Goal: Check status: Check status

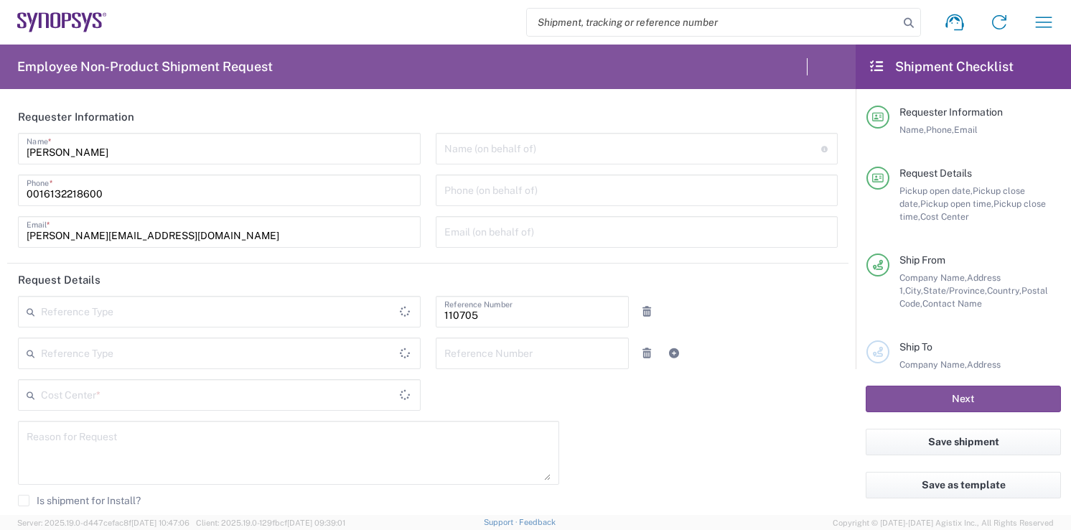
type input "Department"
type input "Delivered at Place"
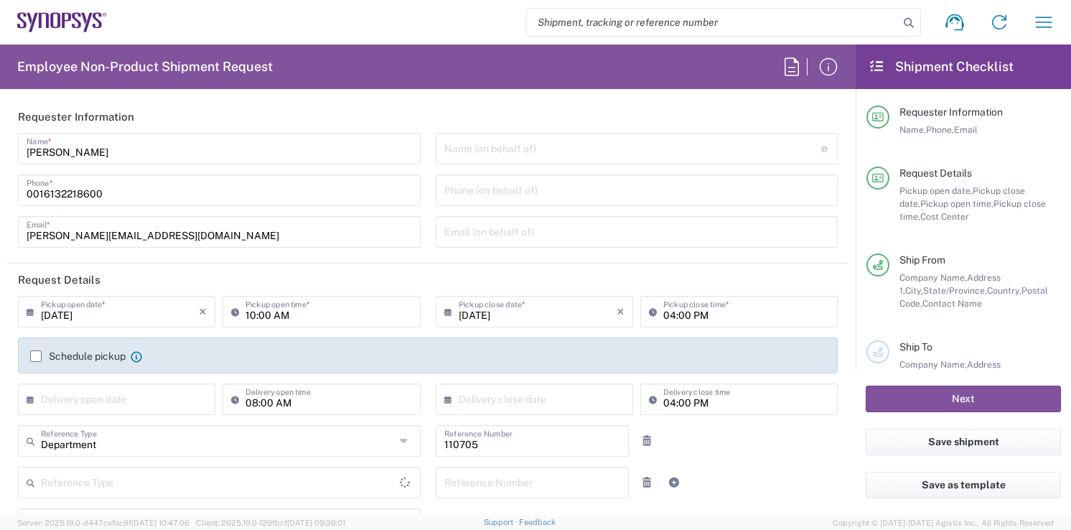
type input "CA02, CIO, IT ESS21 110705"
type input "[GEOGRAPHIC_DATA]"
click at [1042, 6] on button "button" at bounding box center [1044, 22] width 34 height 34
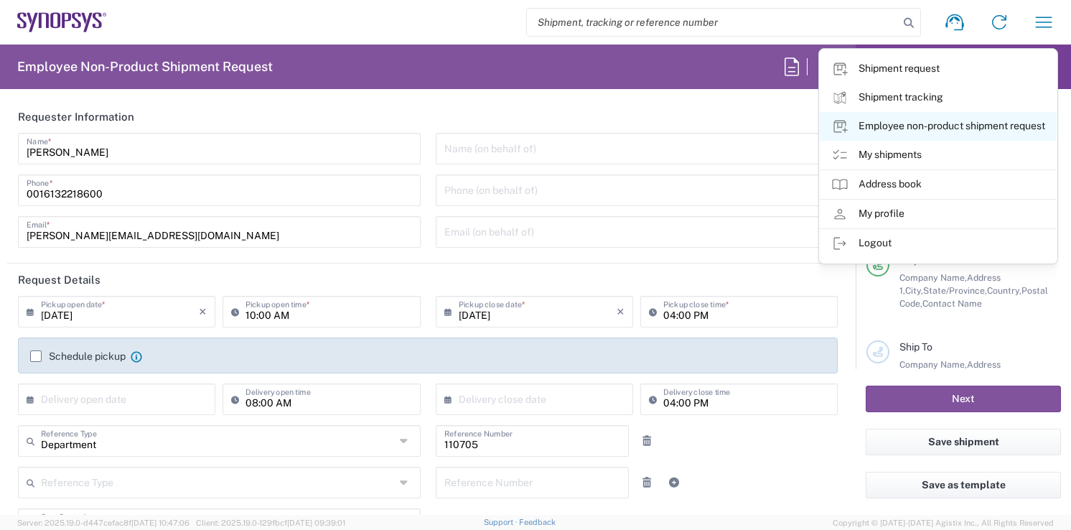
type input "Nepean CA09"
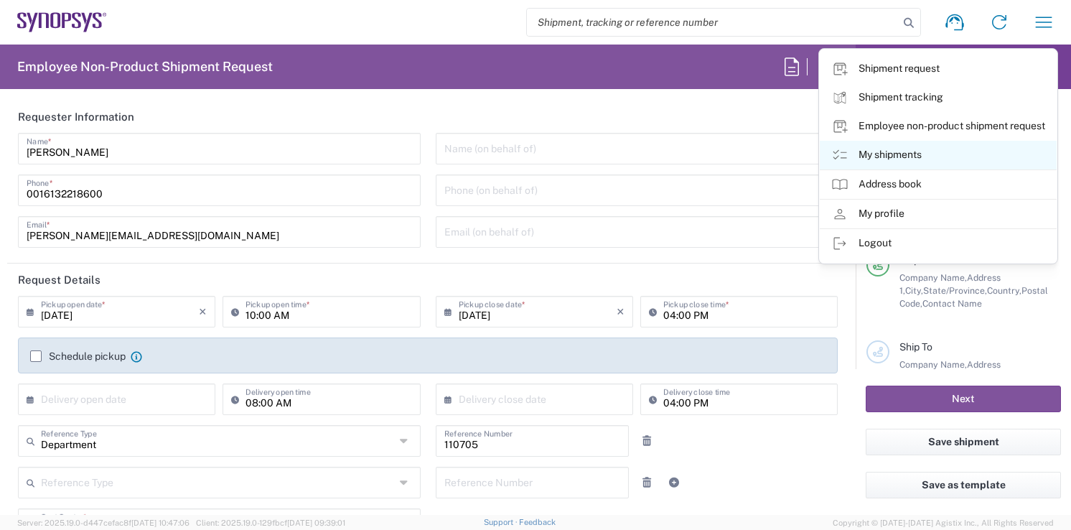
click at [912, 160] on link "My shipments" at bounding box center [938, 155] width 237 height 29
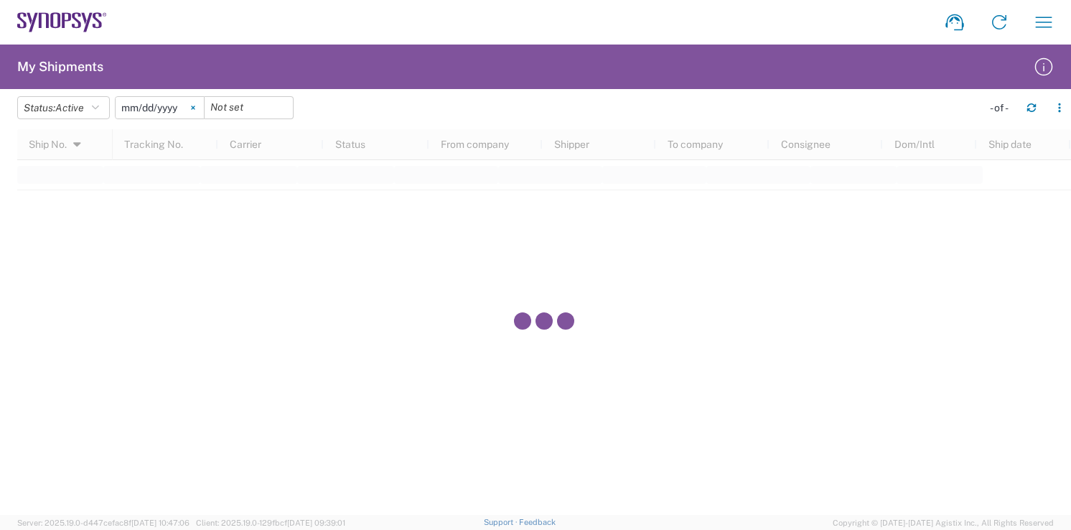
click at [191, 108] on svg-icon at bounding box center [193, 108] width 22 height 22
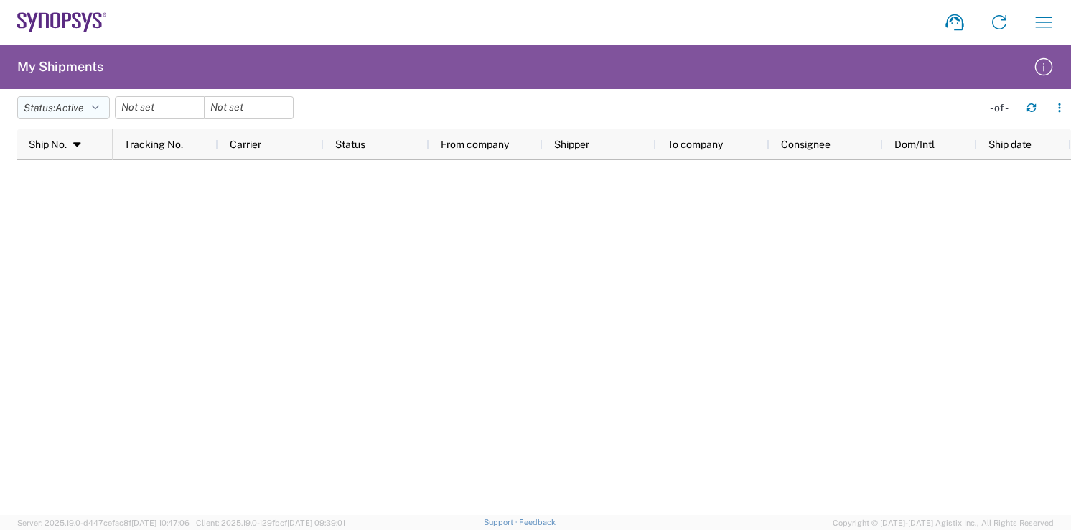
click at [79, 101] on span "Active" at bounding box center [69, 108] width 29 height 14
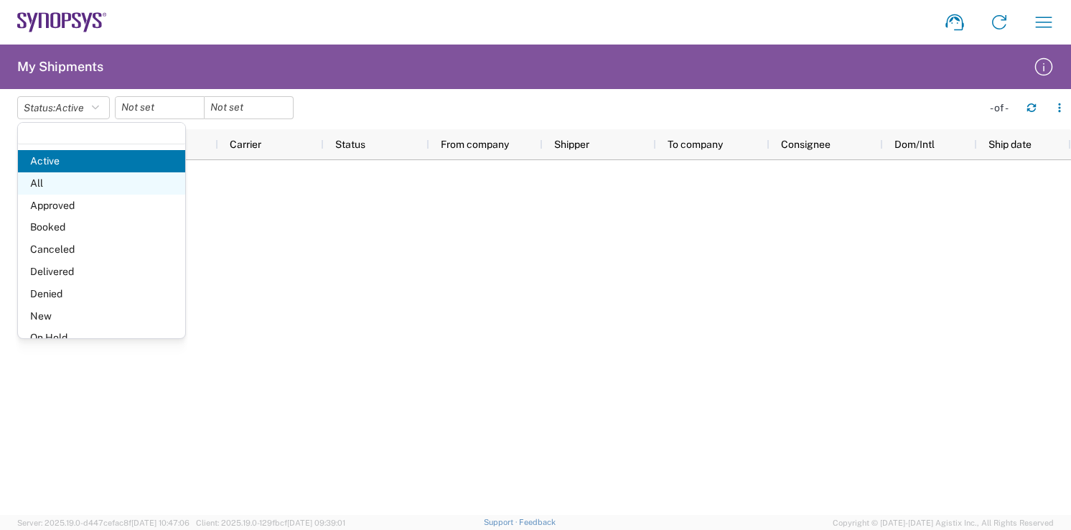
click at [109, 183] on span "All" at bounding box center [101, 183] width 167 height 22
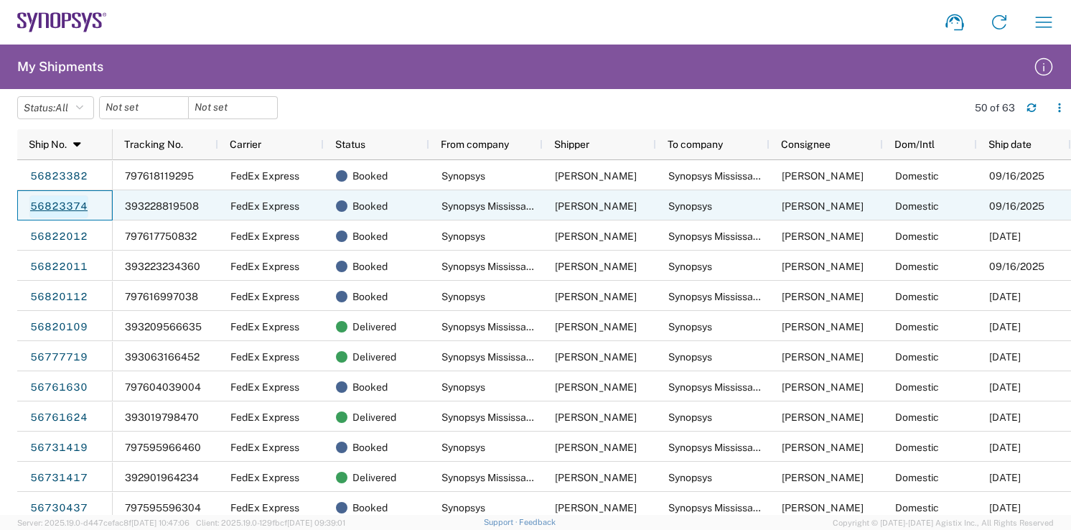
click at [63, 205] on link "56823374" at bounding box center [58, 206] width 59 height 23
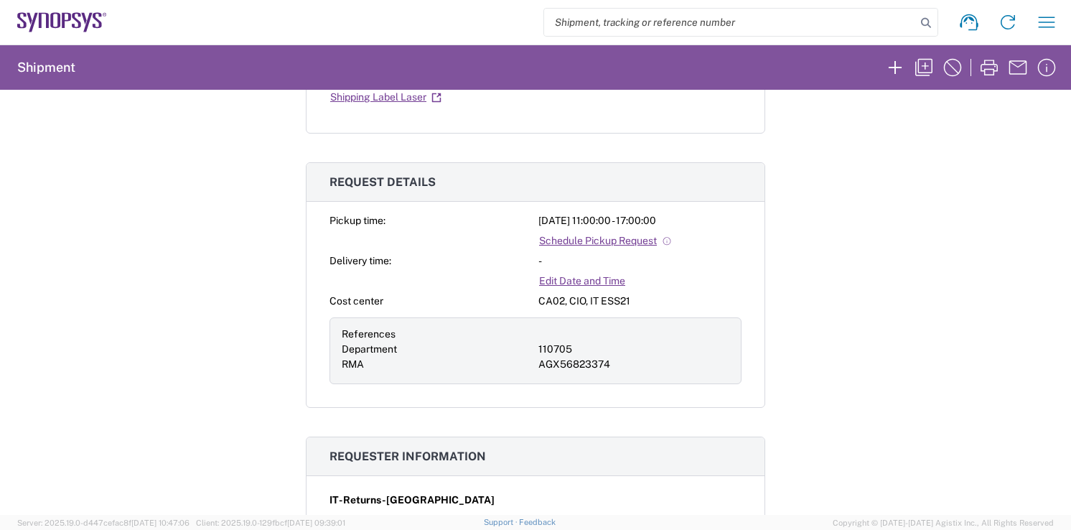
scroll to position [578, 0]
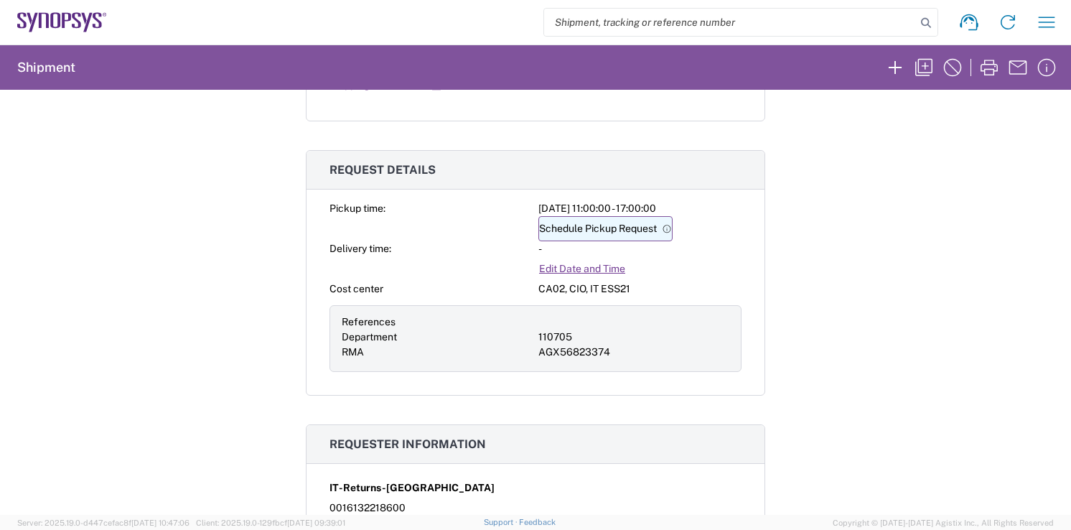
click at [560, 230] on link "Schedule Pickup Request" at bounding box center [605, 228] width 134 height 25
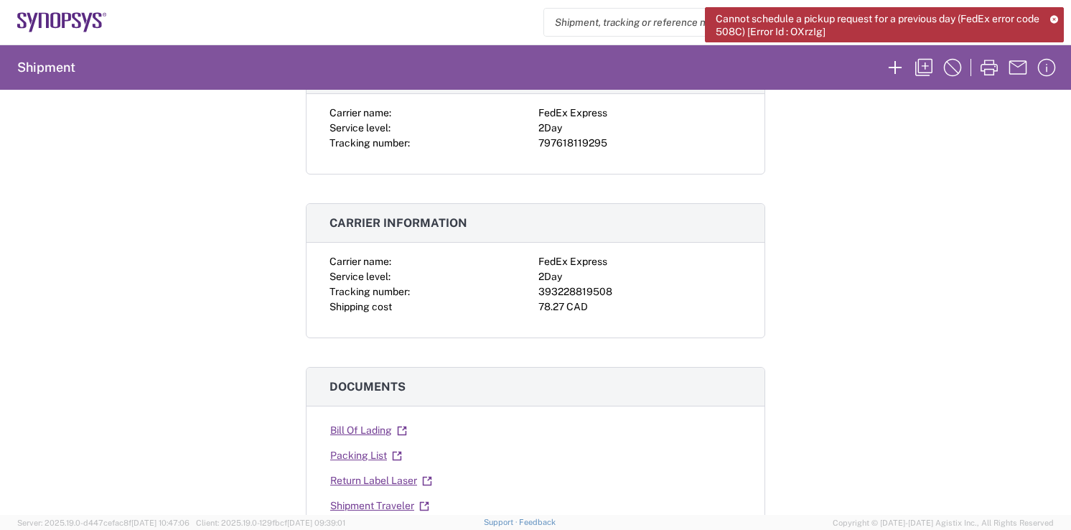
scroll to position [0, 0]
